Goal: Information Seeking & Learning: Learn about a topic

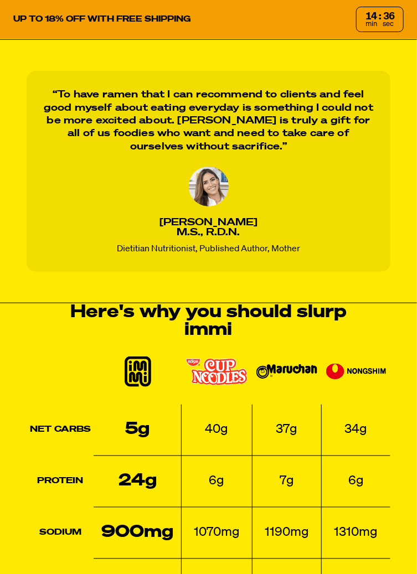
scroll to position [1110, 0]
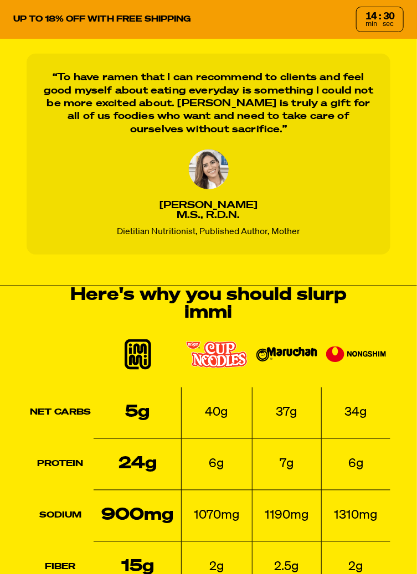
click at [55, 503] on th "Sodium" at bounding box center [60, 515] width 67 height 51
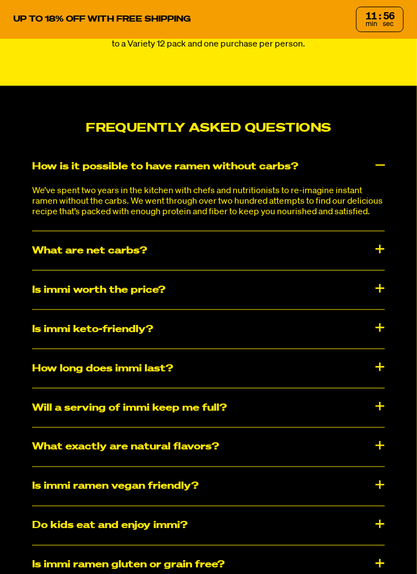
scroll to position [6146, 0]
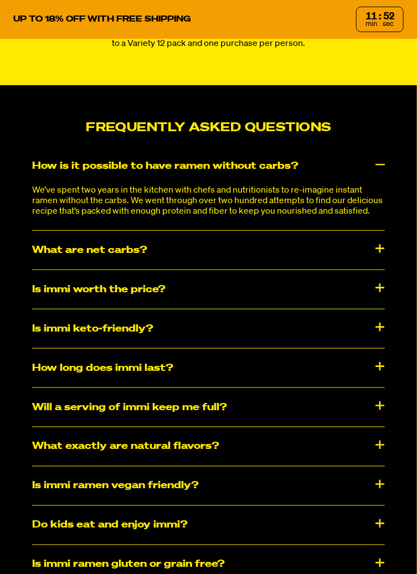
click at [57, 387] on div "How long does immi last?" at bounding box center [208, 368] width 353 height 39
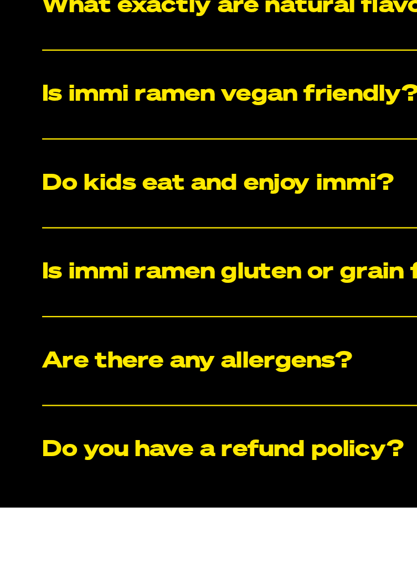
scroll to position [6276, 0]
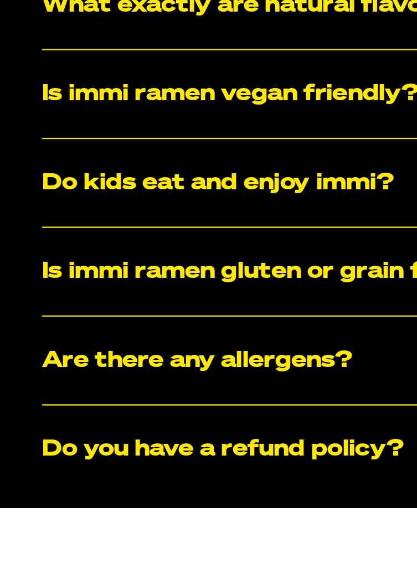
click at [43, 528] on div "​​Are there any allergens?" at bounding box center [208, 508] width 353 height 39
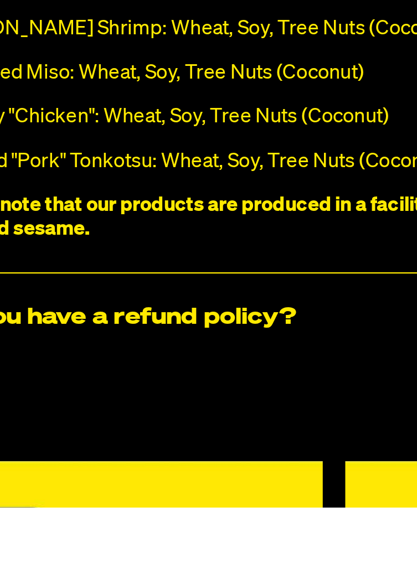
scroll to position [6486, 0]
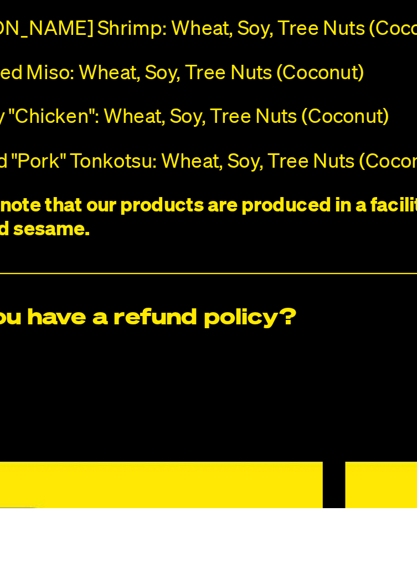
click at [83, 509] on div "Do you have a refund policy?" at bounding box center [208, 489] width 353 height 39
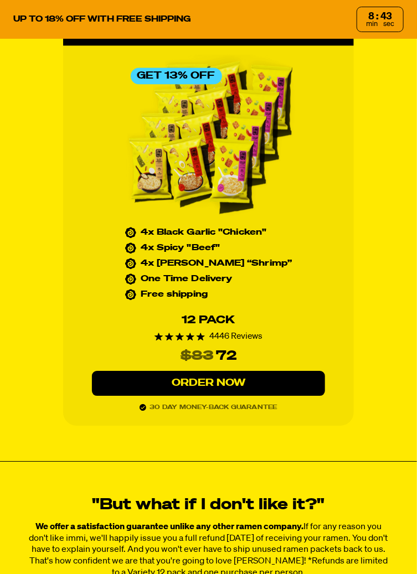
scroll to position [5617, 0]
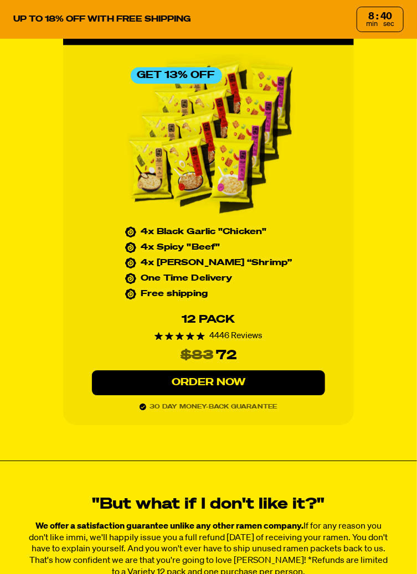
click at [175, 395] on link "Order Now" at bounding box center [208, 382] width 232 height 25
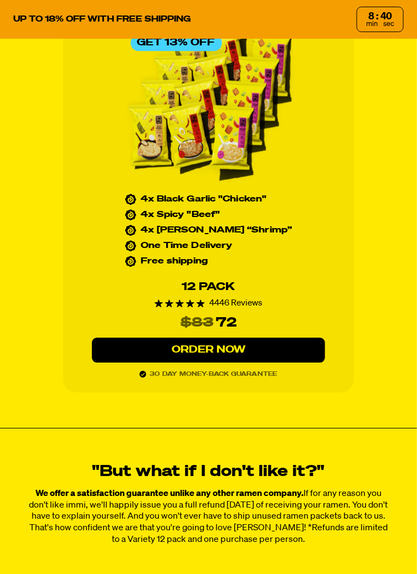
scroll to position [5670, 0]
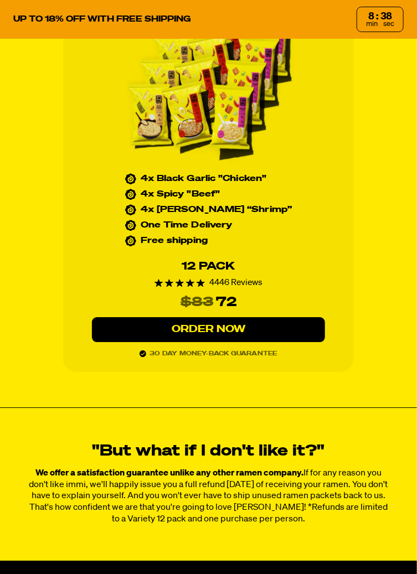
click at [169, 342] on link "Order Now" at bounding box center [208, 329] width 232 height 25
click at [186, 342] on link "Order Now" at bounding box center [208, 329] width 232 height 25
click at [183, 342] on link "Order Now" at bounding box center [208, 329] width 232 height 25
